Goal: Task Accomplishment & Management: Complete application form

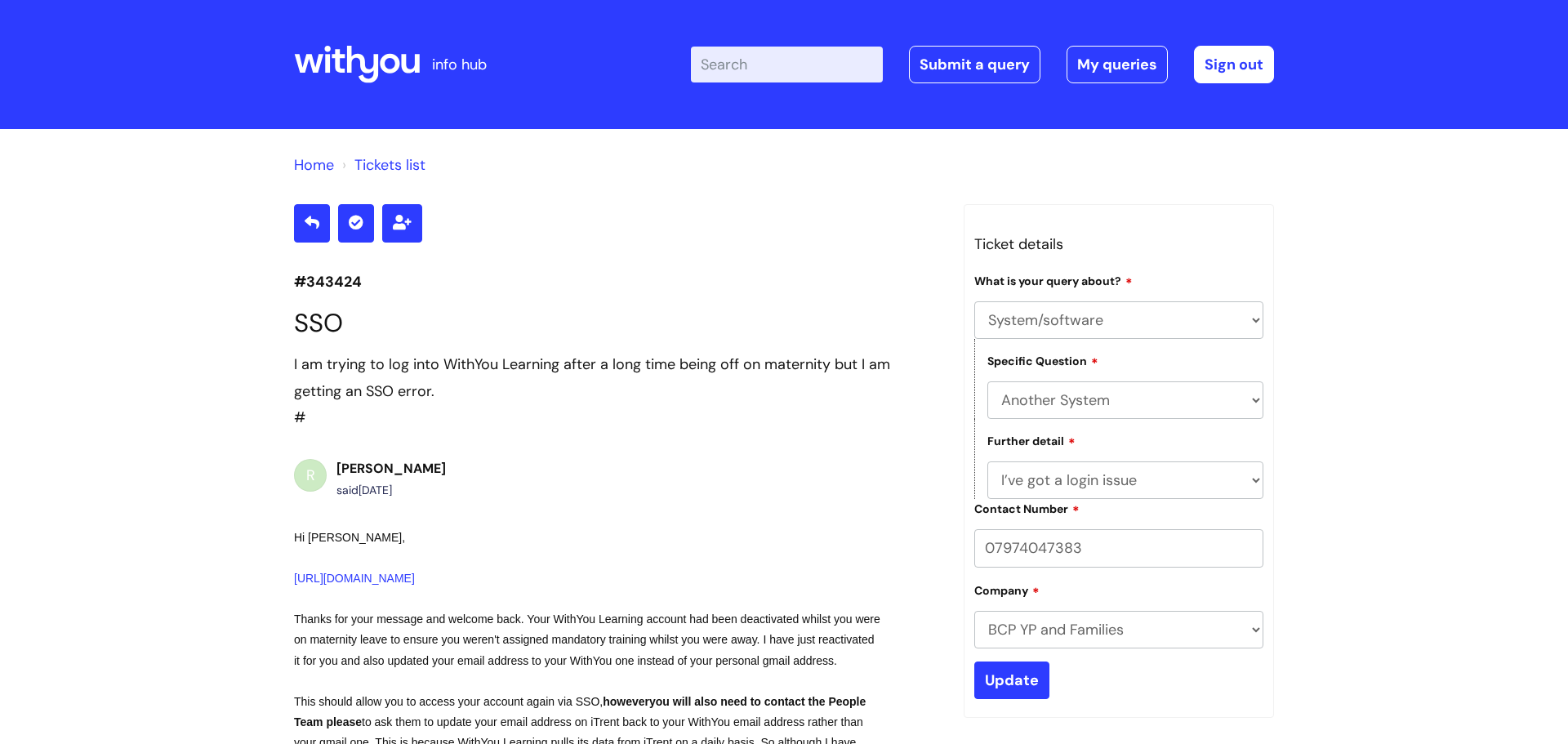
select select "System/software"
select select "Another System"
select select "I’ve got a login issue"
click at [975, 56] on link "Submit a query" at bounding box center [975, 64] width 132 height 37
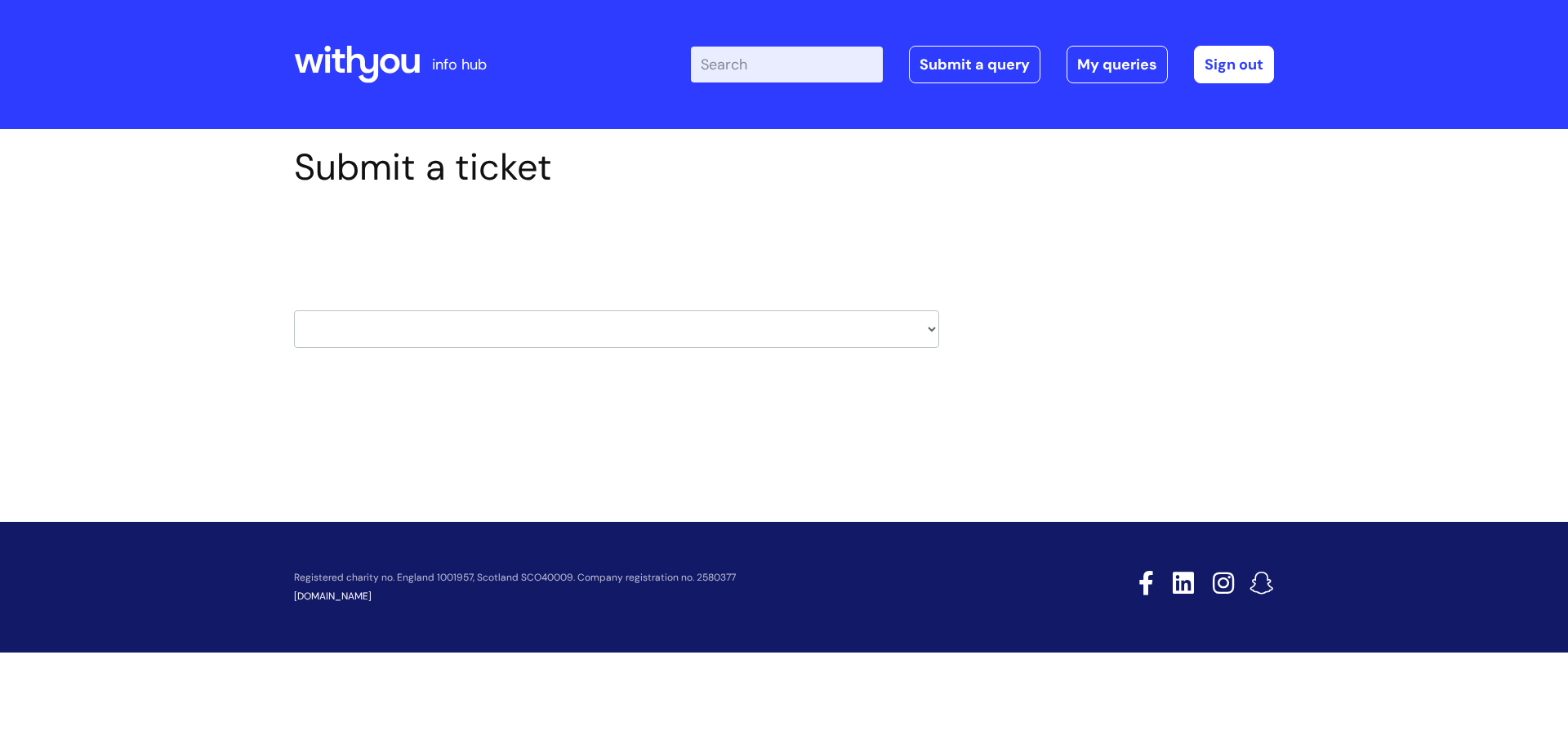
click at [409, 320] on select "HR / People IT and Support Clinical Drug Alerts Finance Accounts Data Support T…" at bounding box center [616, 328] width 645 height 37
select select "systems"
click at [294, 310] on select "HR / People IT and Support Clinical Drug Alerts Finance Accounts Data Support T…" at bounding box center [616, 328] width 645 height 37
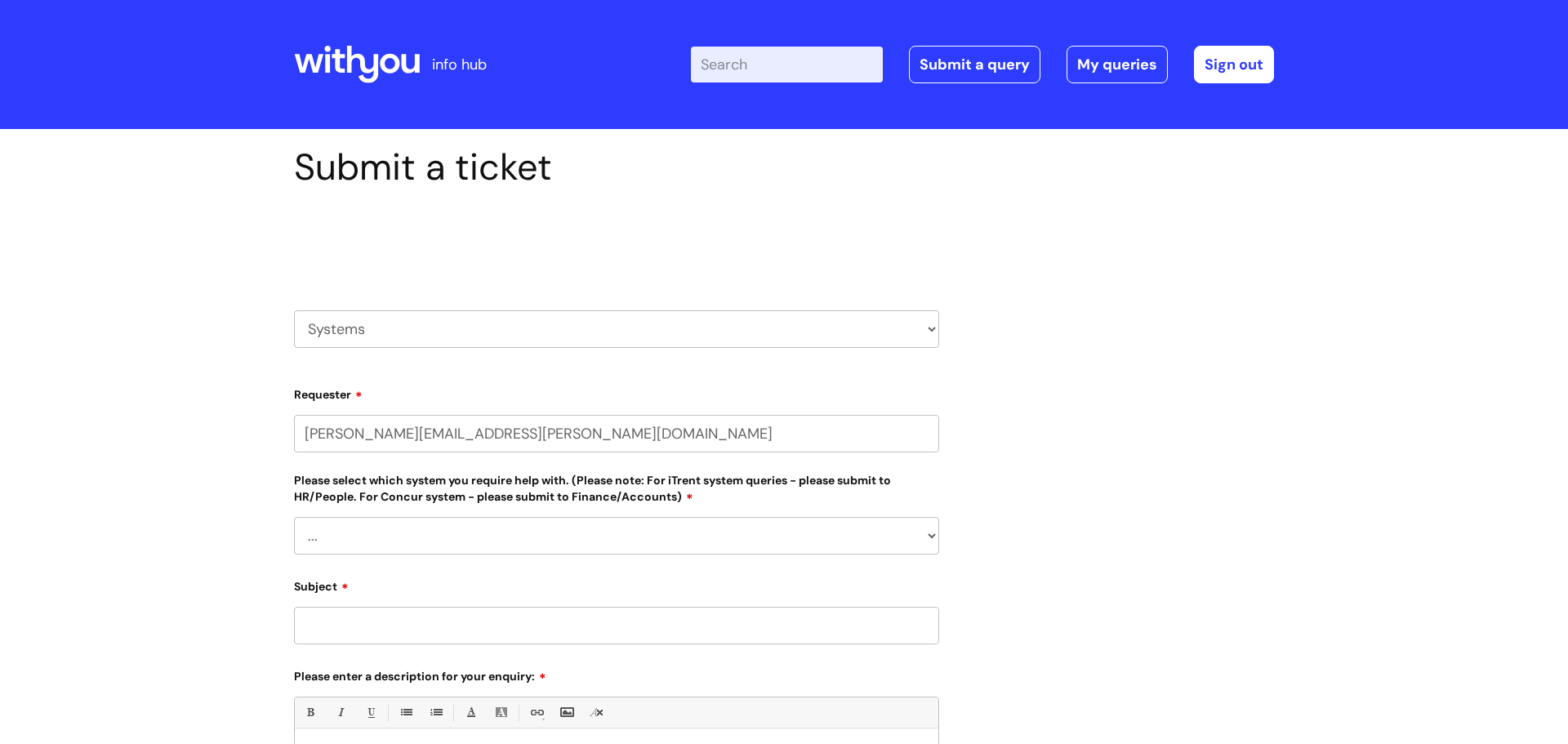
select select "80004286551"
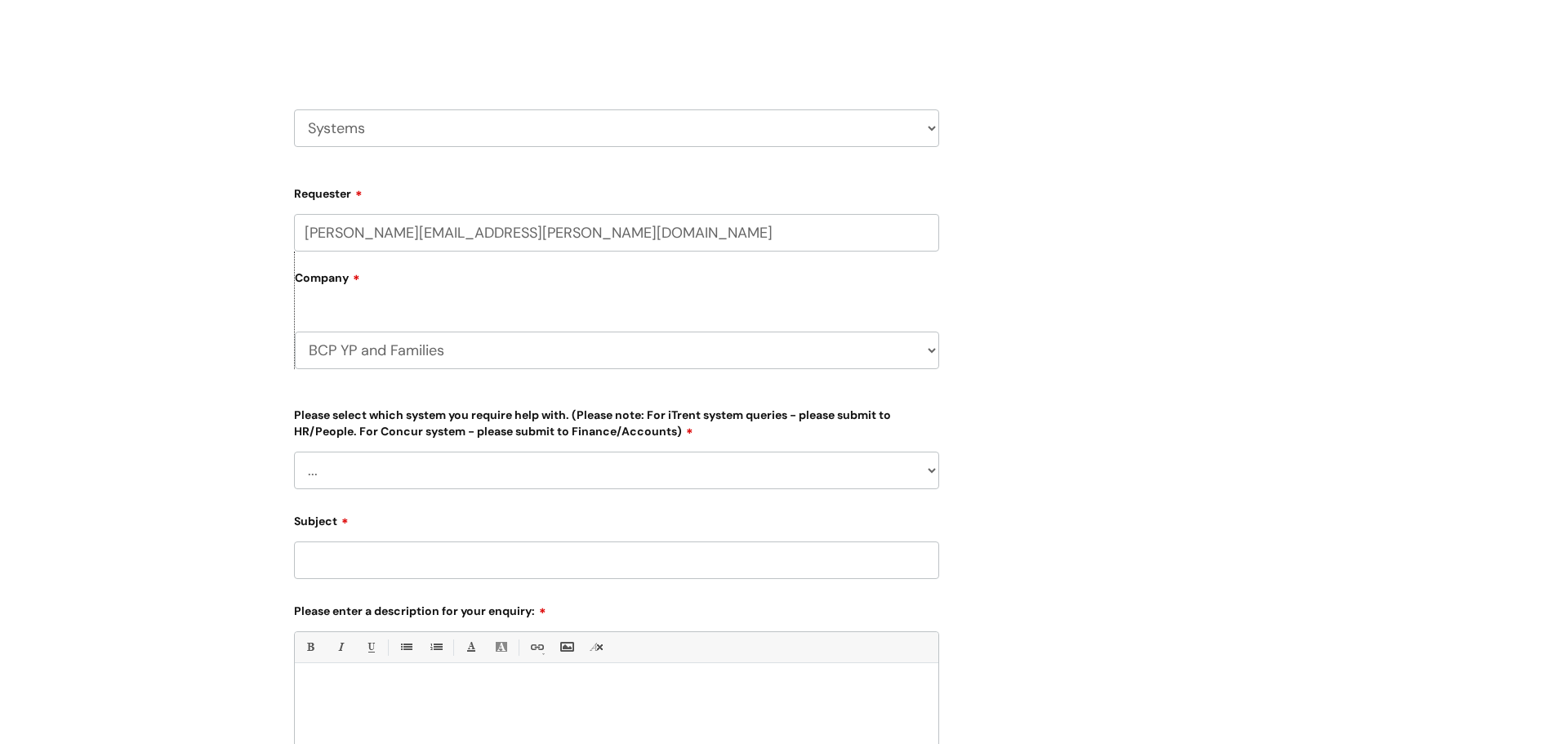
scroll to position [208, 0]
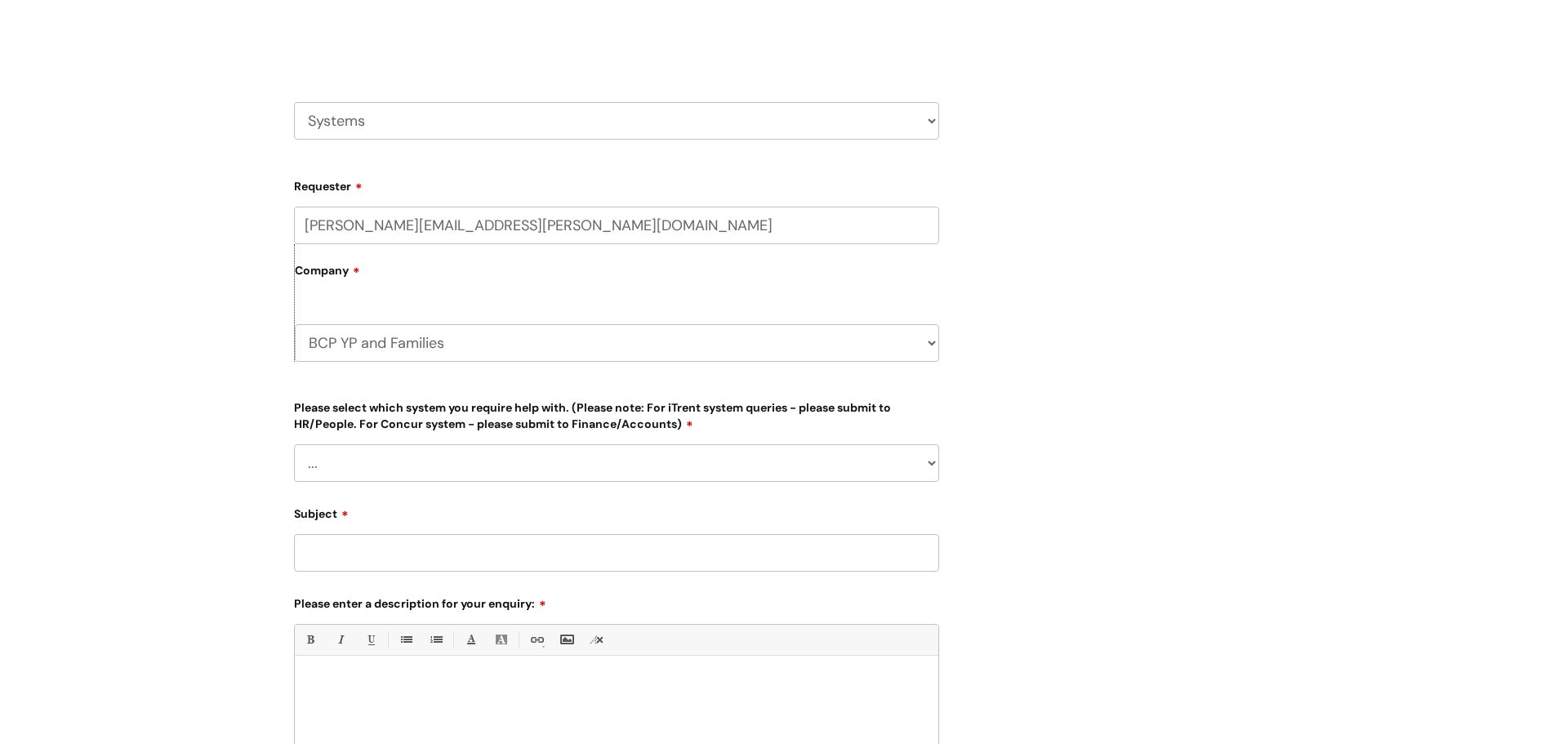
click at [353, 454] on select "... Ulysses Helpdesk Monday.com Nebula fault ILLY CarePath fault Halo fault E-c…" at bounding box center [616, 463] width 645 height 37
click at [126, 476] on div "Submit a ticket Select issue type HR / People IT and Support Clinical Drug Aler…" at bounding box center [784, 461] width 1568 height 1080
click at [422, 142] on div "Select issue type HR / People IT and Support Clinical Drug Alerts Finance Accou…" at bounding box center [616, 79] width 645 height 170
click at [415, 131] on select "HR / People IT and Support Clinical Drug Alerts Finance Accounts Data Support T…" at bounding box center [616, 120] width 645 height 37
select select "it_and_support"
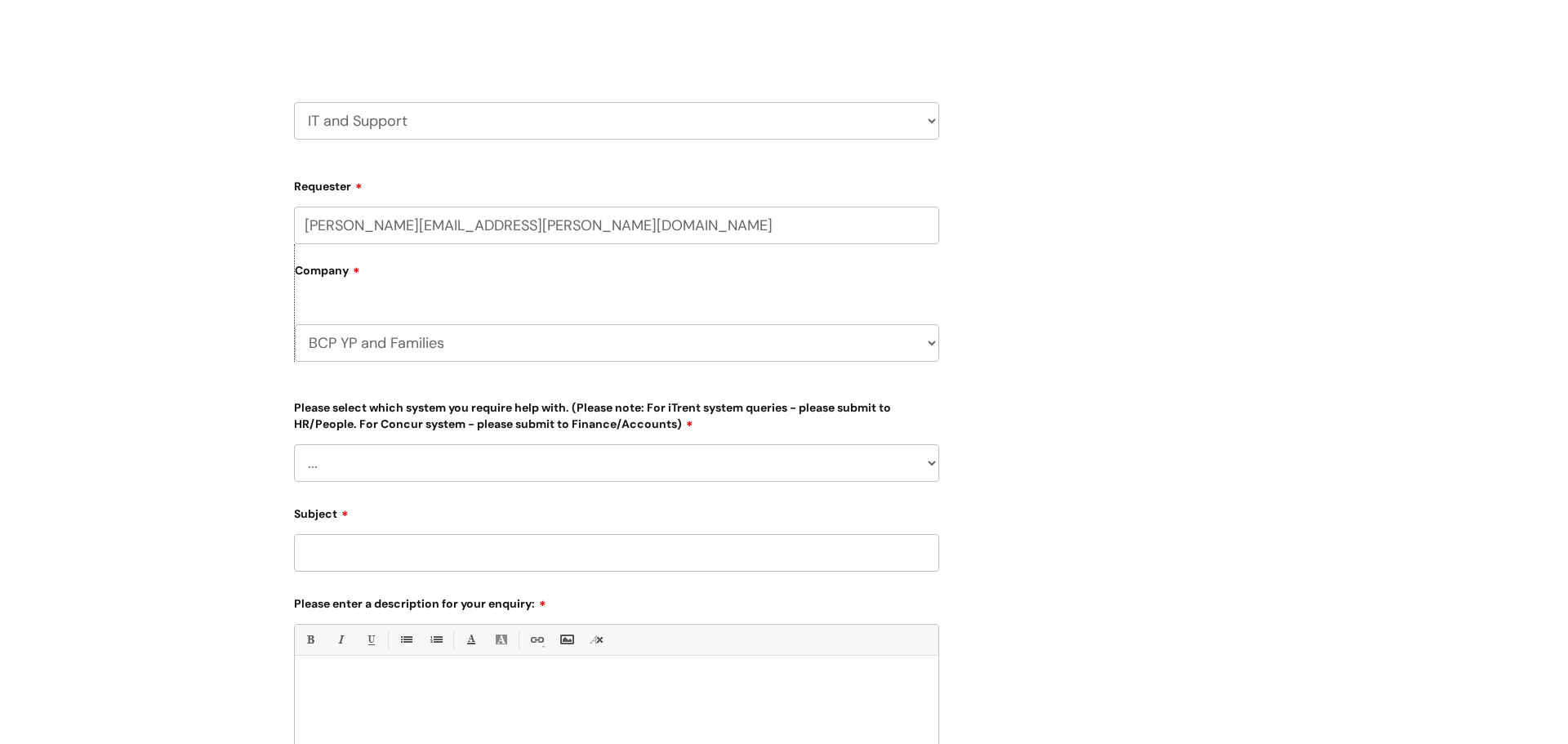
click at [294, 102] on select "HR / People IT and Support Clinical Drug Alerts Finance Accounts Data Support T…" at bounding box center [616, 120] width 645 height 37
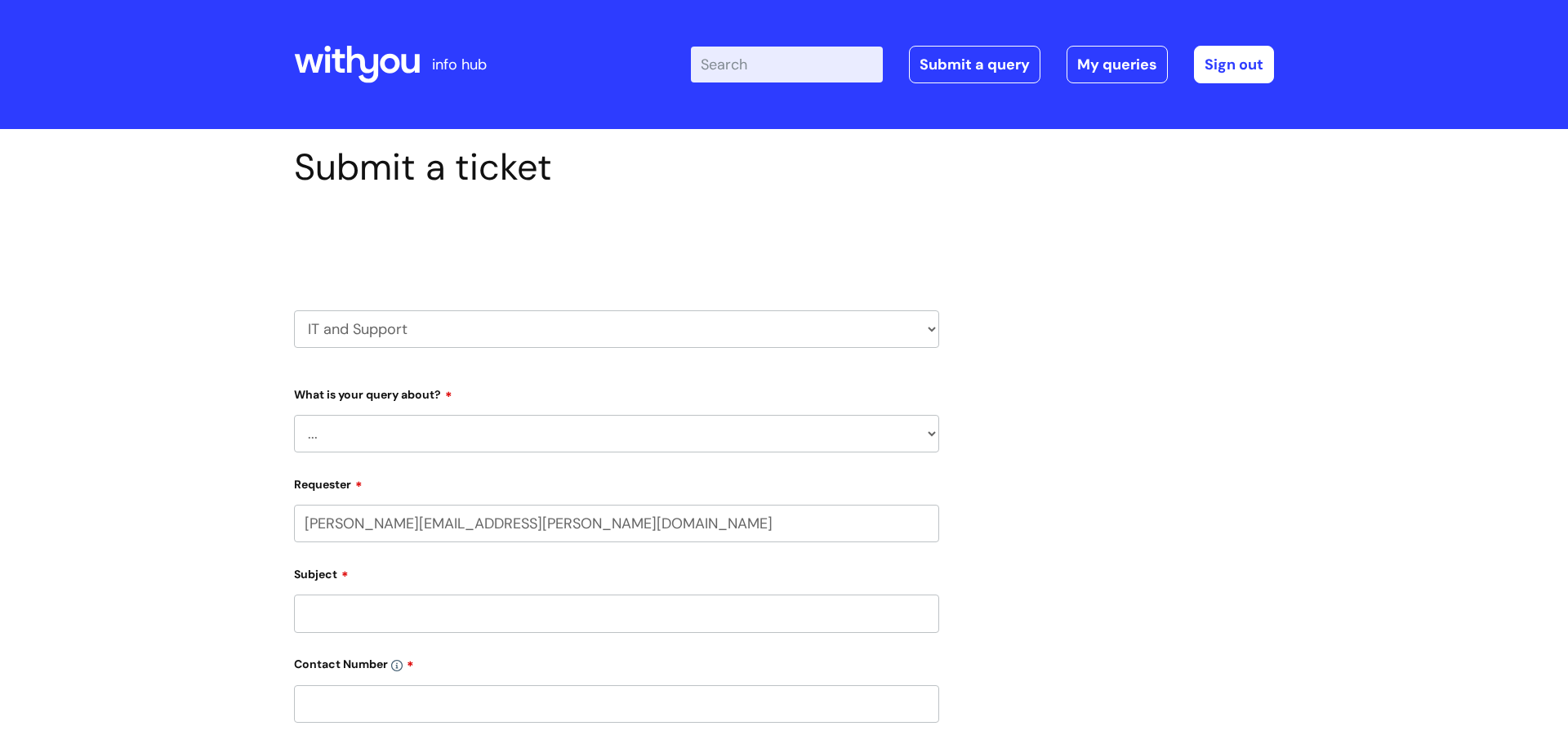
select select "80004286551"
click at [401, 431] on select "... Mobile Phone Reset & MFA Accounts, Starters and Leavers IT Hardware issue I…" at bounding box center [616, 433] width 645 height 37
click at [294, 415] on select "... Mobile Phone Reset & MFA Accounts, Starters and Leavers IT Hardware issue I…" at bounding box center [616, 433] width 645 height 37
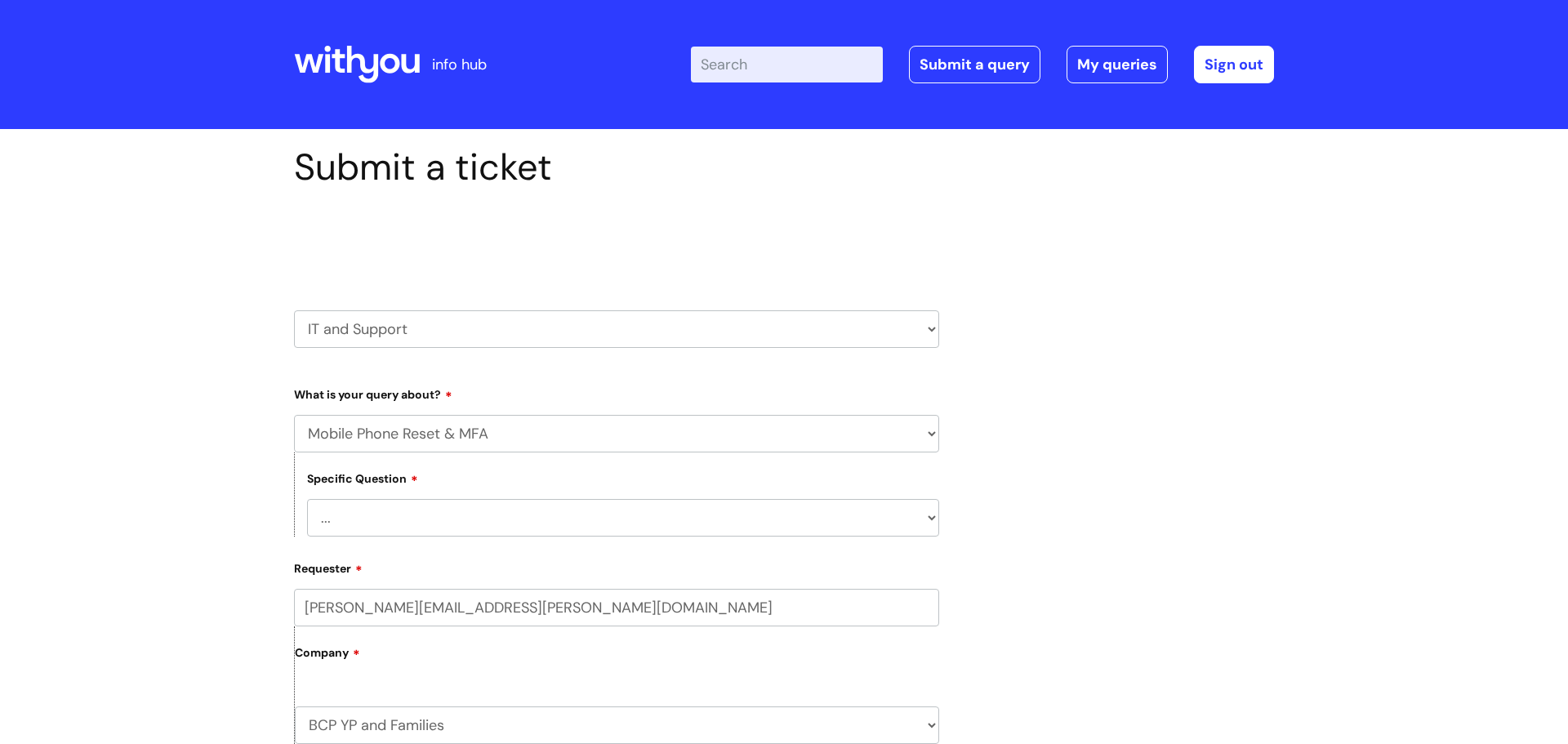
click at [377, 511] on select "... Support with Mobile Phone Reset & MFA" at bounding box center [623, 517] width 632 height 37
click at [357, 432] on select "... Mobile Phone Reset & MFA Accounts, Starters and Leavers IT Hardware issue I…" at bounding box center [616, 433] width 645 height 37
select select "IT Hardware issue"
click at [294, 415] on select "... Mobile Phone Reset & MFA Accounts, Starters and Leavers IT Hardware issue I…" at bounding box center [616, 433] width 645 height 37
click at [377, 528] on select "... I need a new or replacement ... I’m waiting for new or replacement hardware…" at bounding box center [623, 517] width 632 height 37
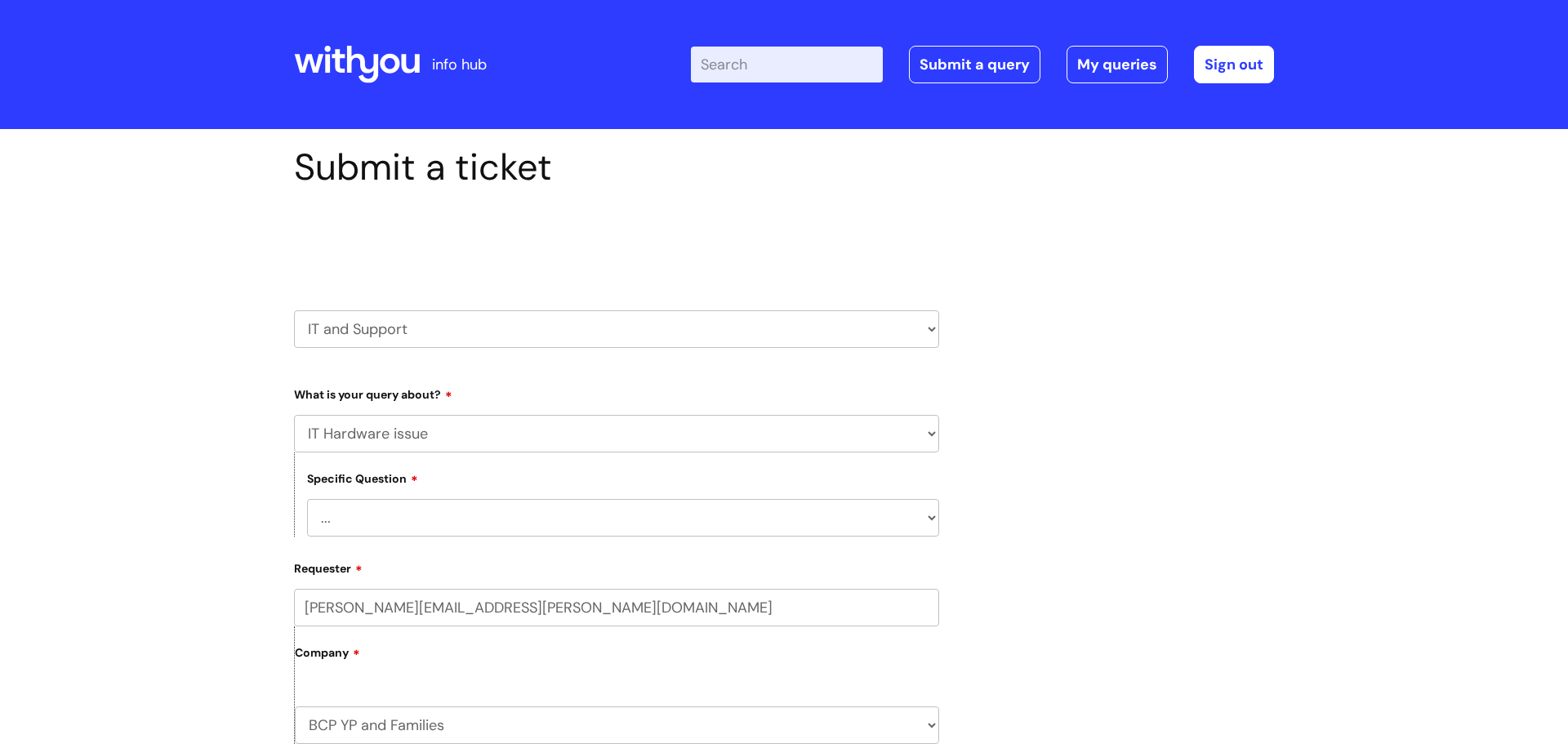
select select "I have a mobile phone issue"
click at [307, 499] on select "... I need a new or replacement ... I’m waiting for new or replacement hardware…" at bounding box center [623, 517] width 632 height 37
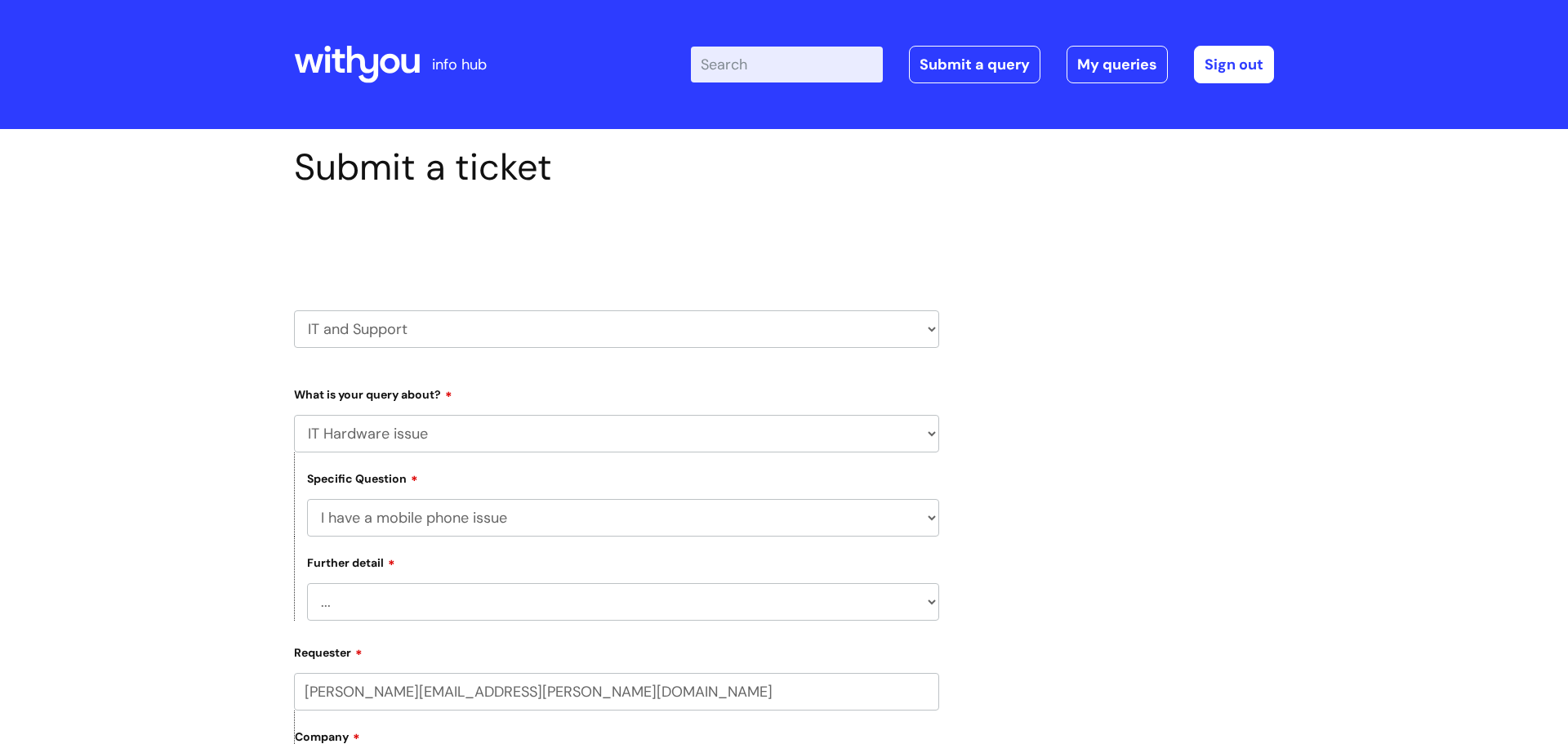
click at [381, 605] on select "... I can't get emails on my phone I can't log into my phone I can't make a cal…" at bounding box center [623, 601] width 632 height 37
select select "I need help resetting my phone"
click at [307, 583] on select "... I can't get emails on my phone I can't log into my phone I can't make a cal…" at bounding box center [623, 601] width 632 height 37
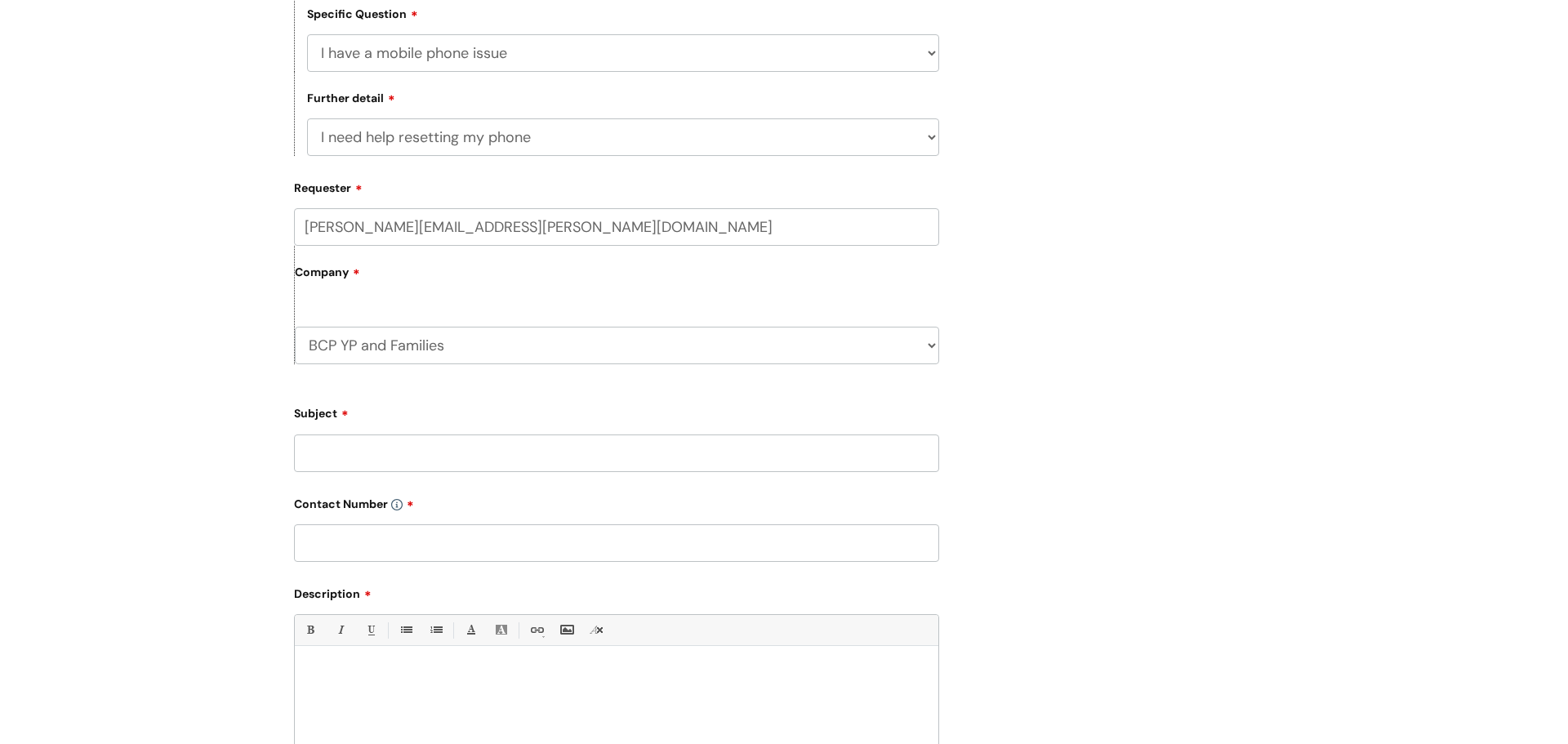
scroll to position [470, 0]
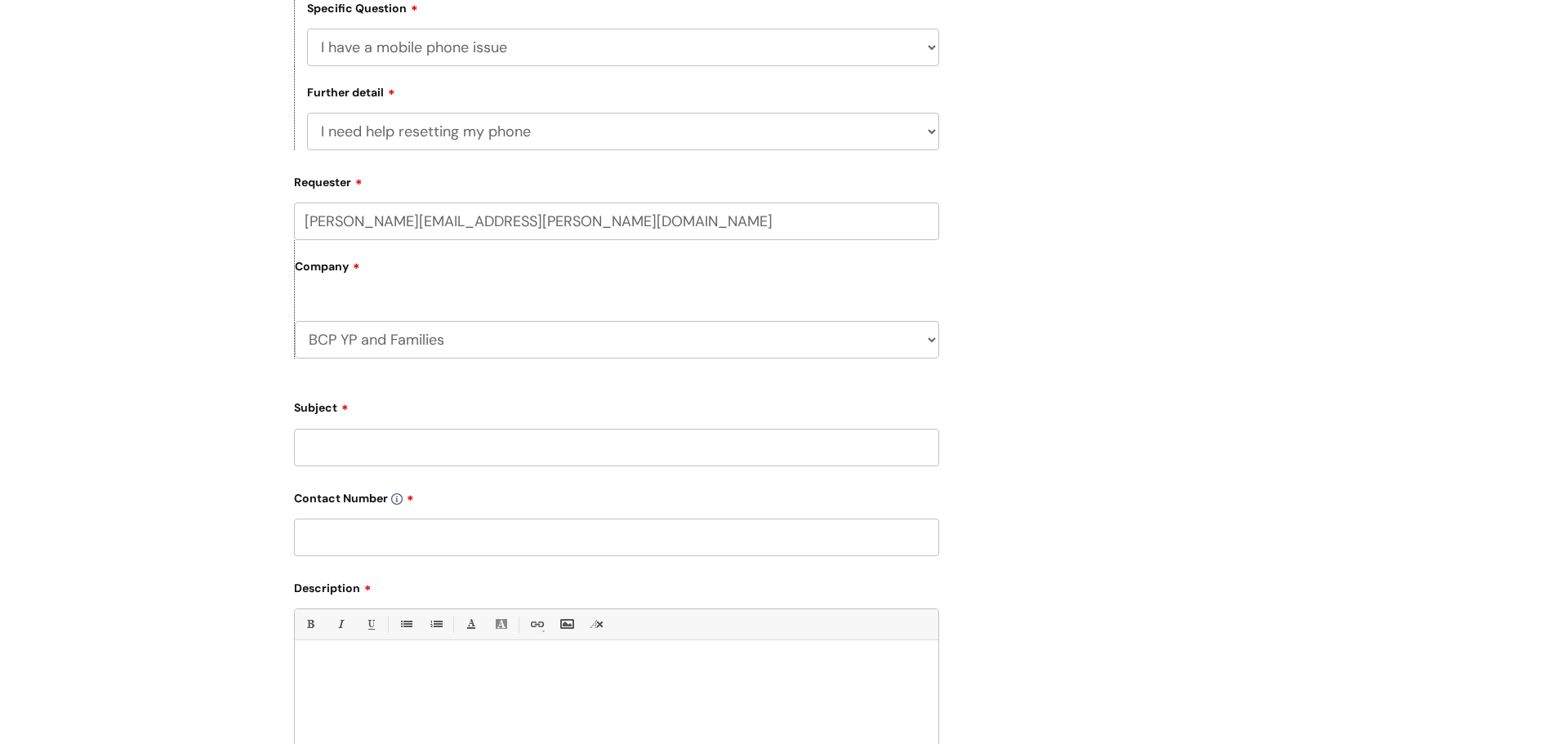
click at [319, 436] on input "Subject" at bounding box center [616, 447] width 645 height 37
type input "Phone not updating apps"
click at [321, 538] on input "text" at bounding box center [616, 537] width 645 height 37
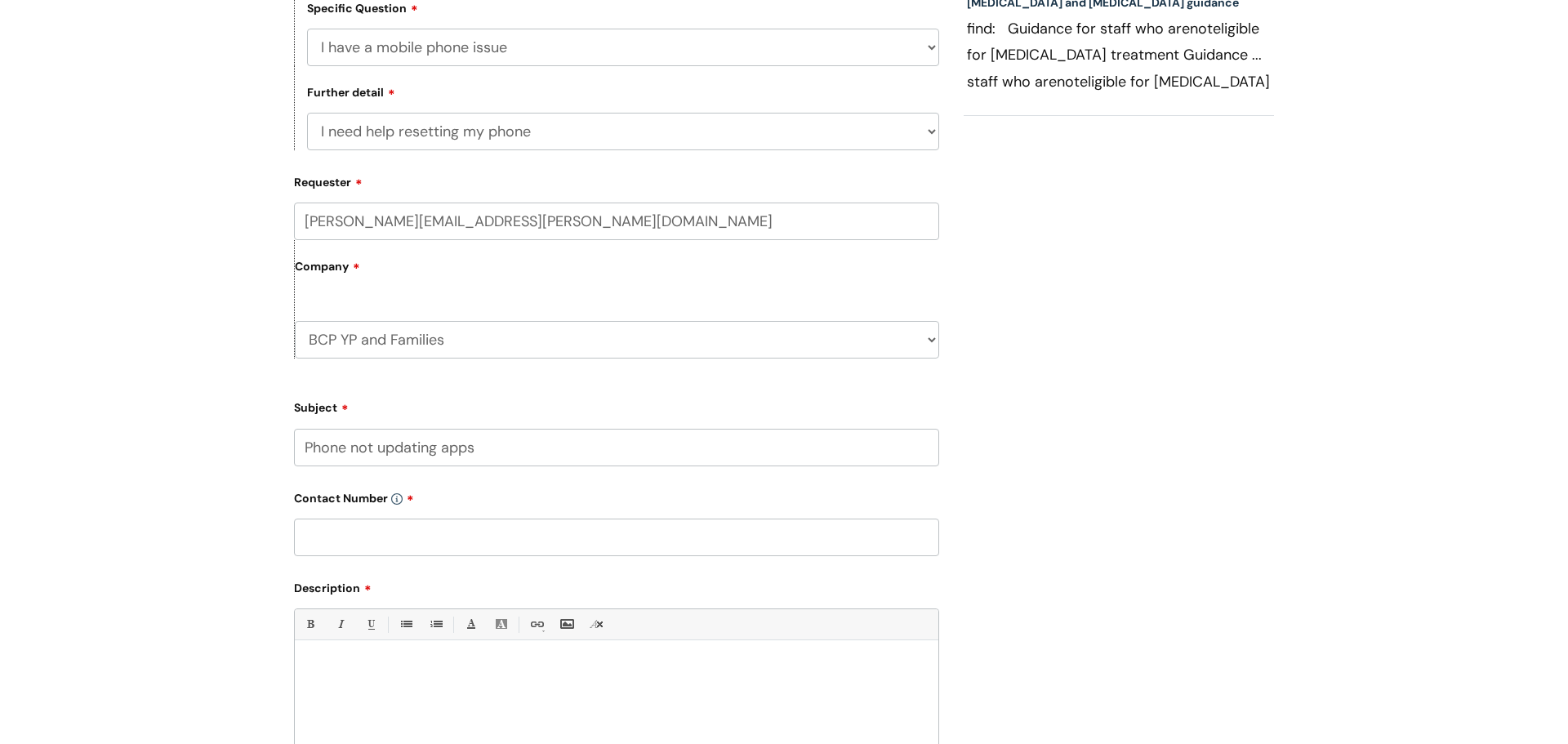
click at [365, 548] on input "text" at bounding box center [616, 537] width 645 height 37
type input "07974047383"
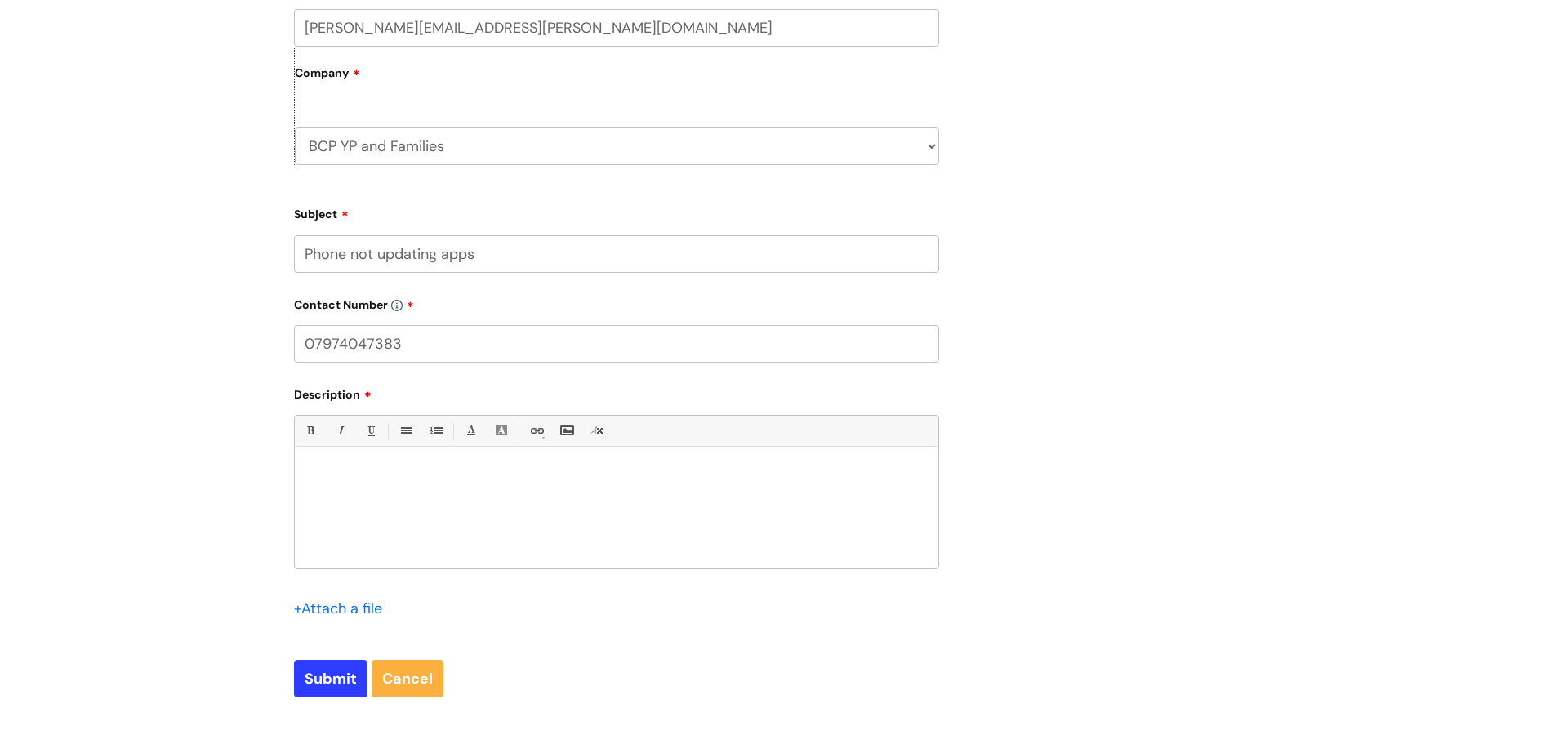
scroll to position [664, 0]
click at [419, 514] on div at bounding box center [616, 511] width 644 height 113
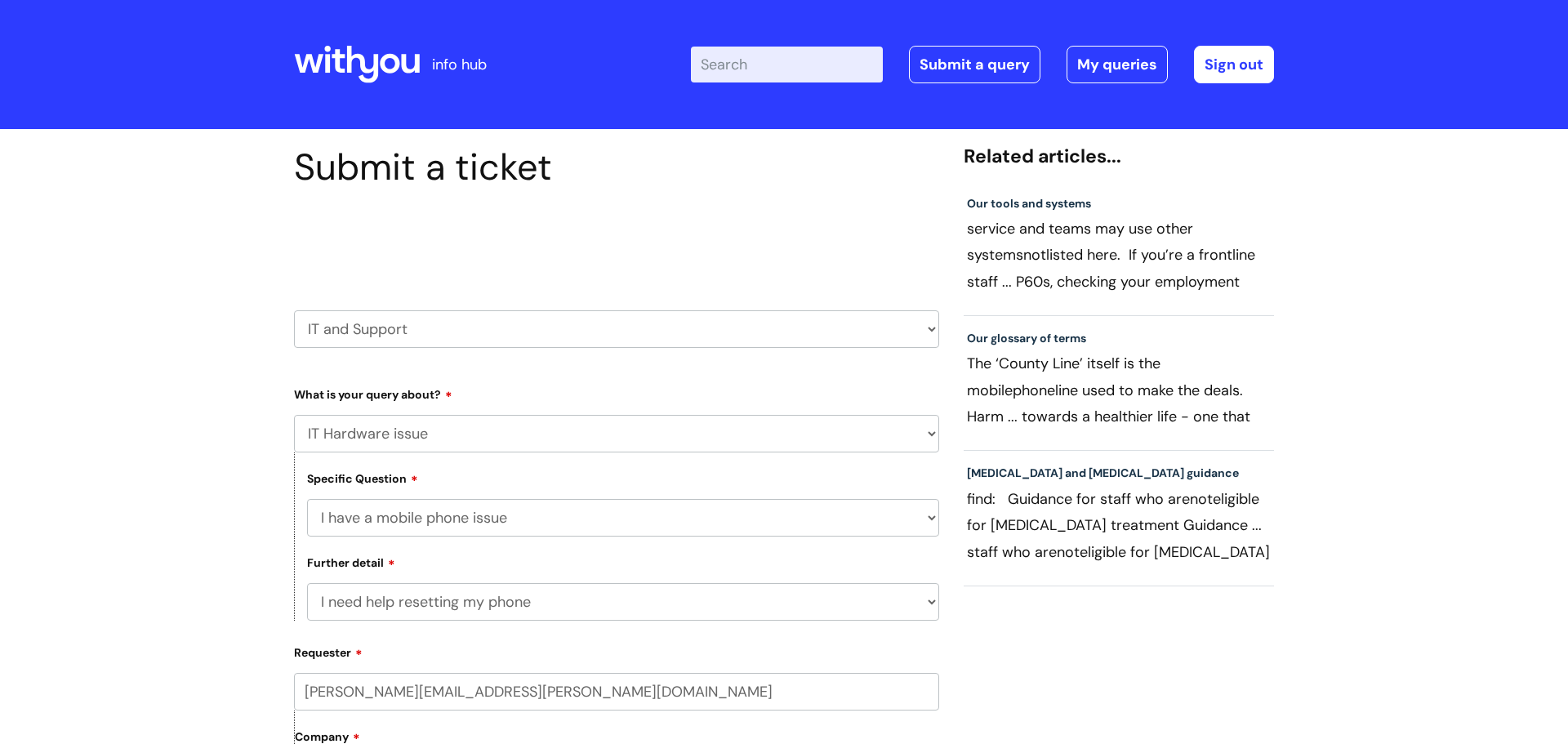
click at [357, 66] on icon at bounding box center [356, 64] width 126 height 39
